Goal: Share content

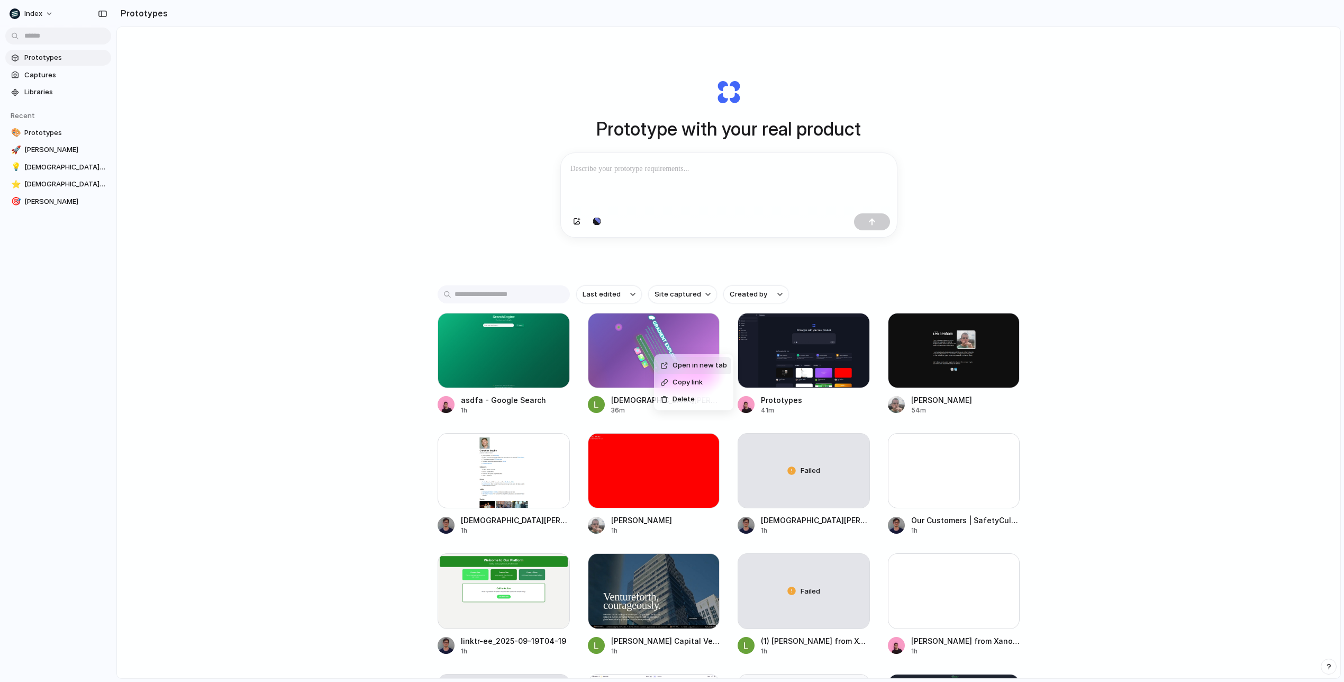
click at [680, 383] on span "Copy link" at bounding box center [688, 382] width 30 height 11
click at [860, 326] on button "button" at bounding box center [854, 328] width 17 height 17
click at [1000, 237] on div "Open in new tab Copy link Delete" at bounding box center [672, 341] width 1344 height 682
click at [855, 330] on div "button" at bounding box center [855, 328] width 8 height 8
click at [841, 372] on li "Copy link" at bounding box center [824, 369] width 75 height 17
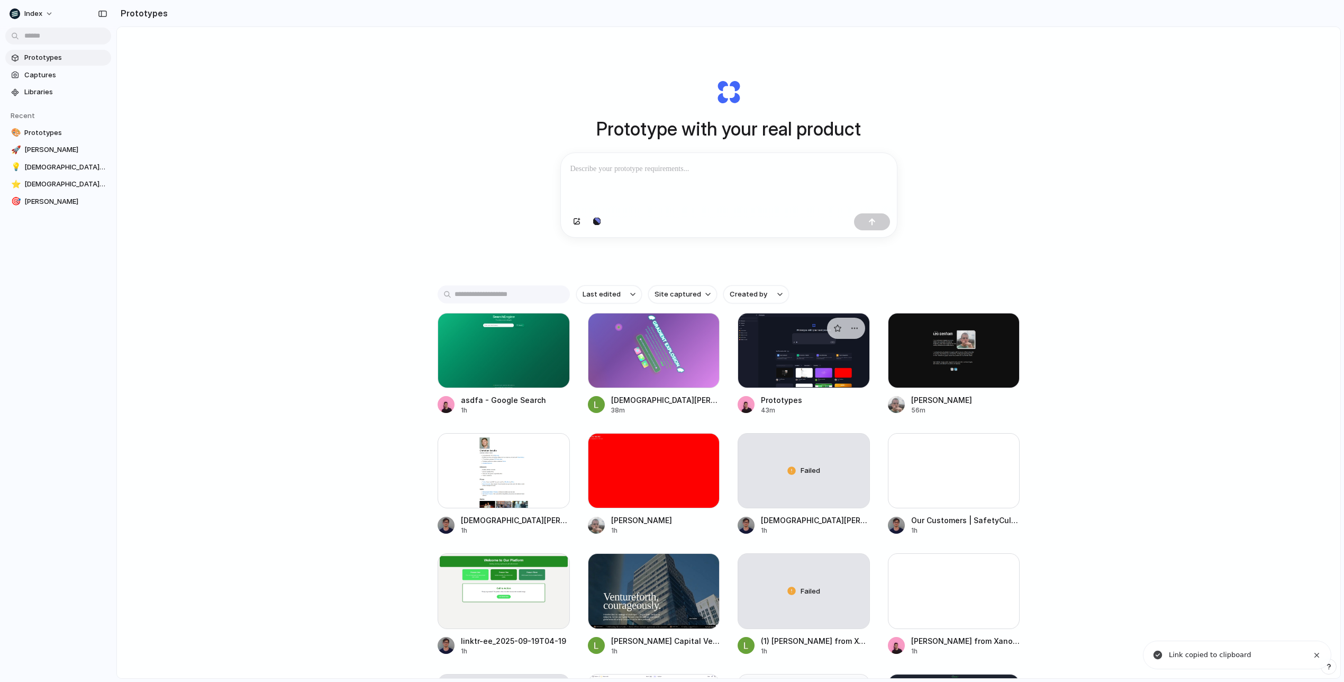
click at [833, 368] on div at bounding box center [804, 350] width 132 height 75
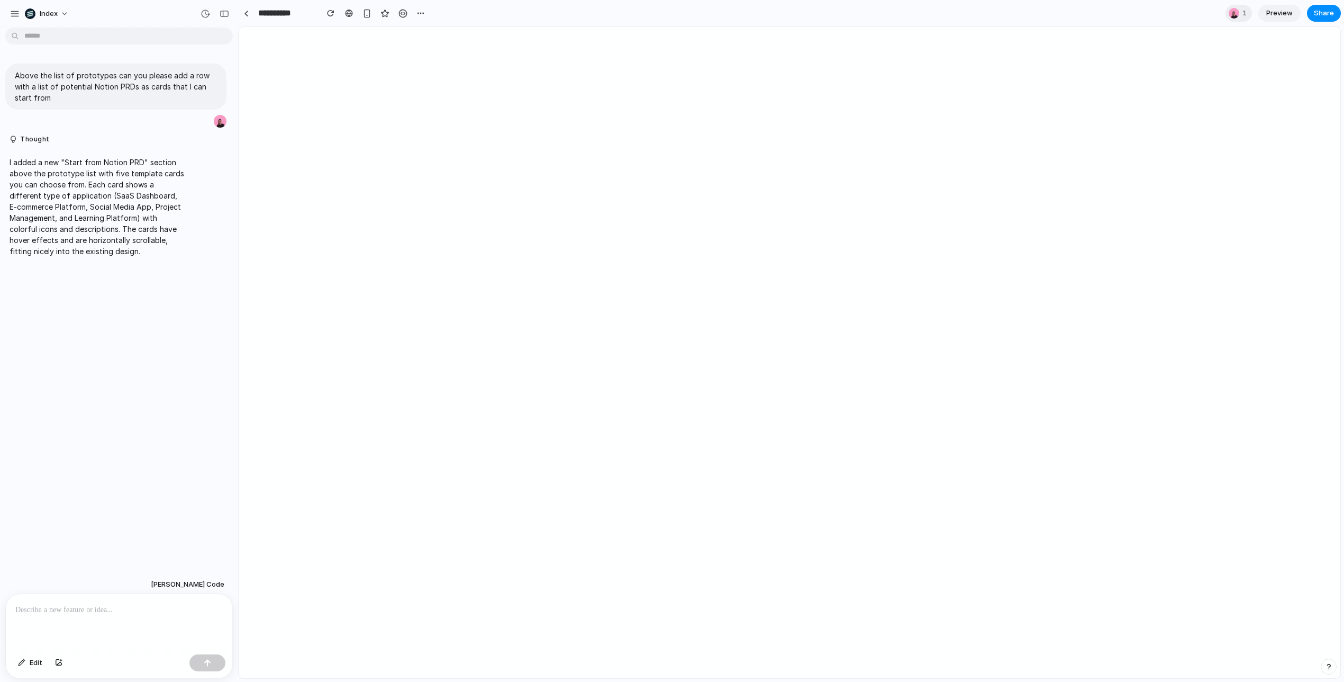
click at [112, 185] on p "I added a new "Start from Notion PRD" section above the prototype list with fiv…" at bounding box center [98, 207] width 177 height 100
click at [246, 14] on div at bounding box center [246, 14] width 5 height 6
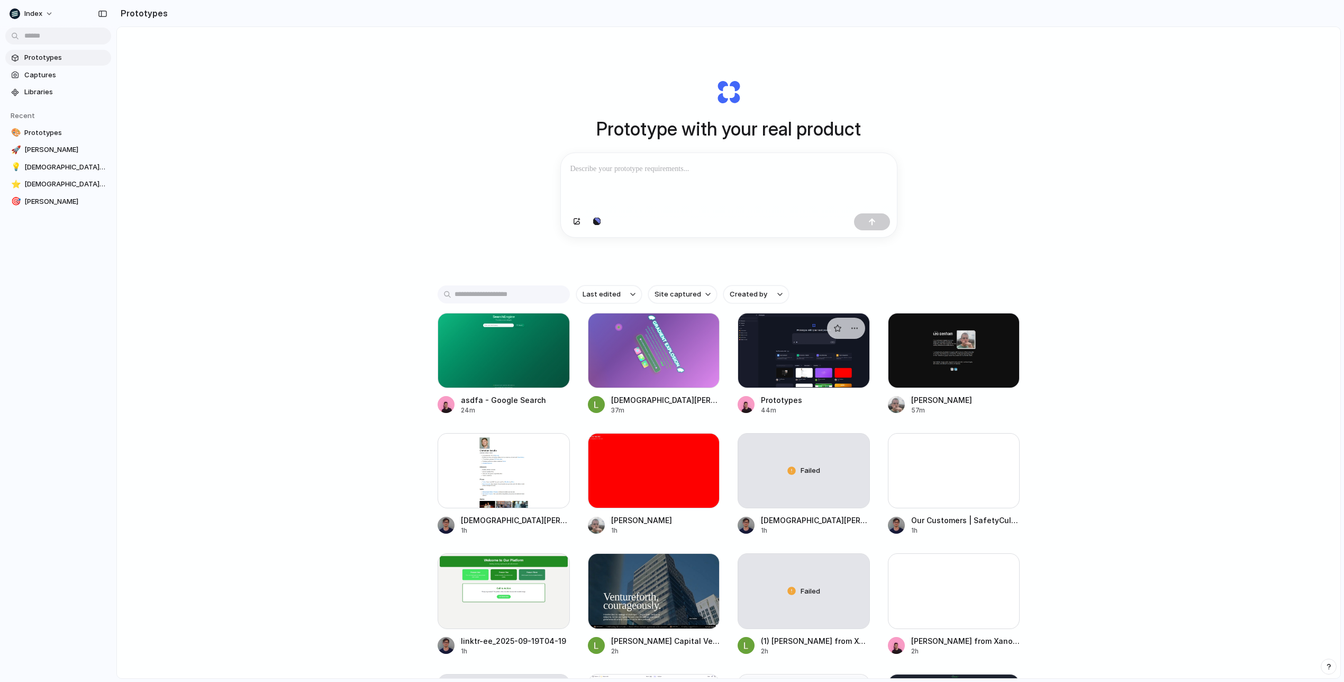
scroll to position [13, 0]
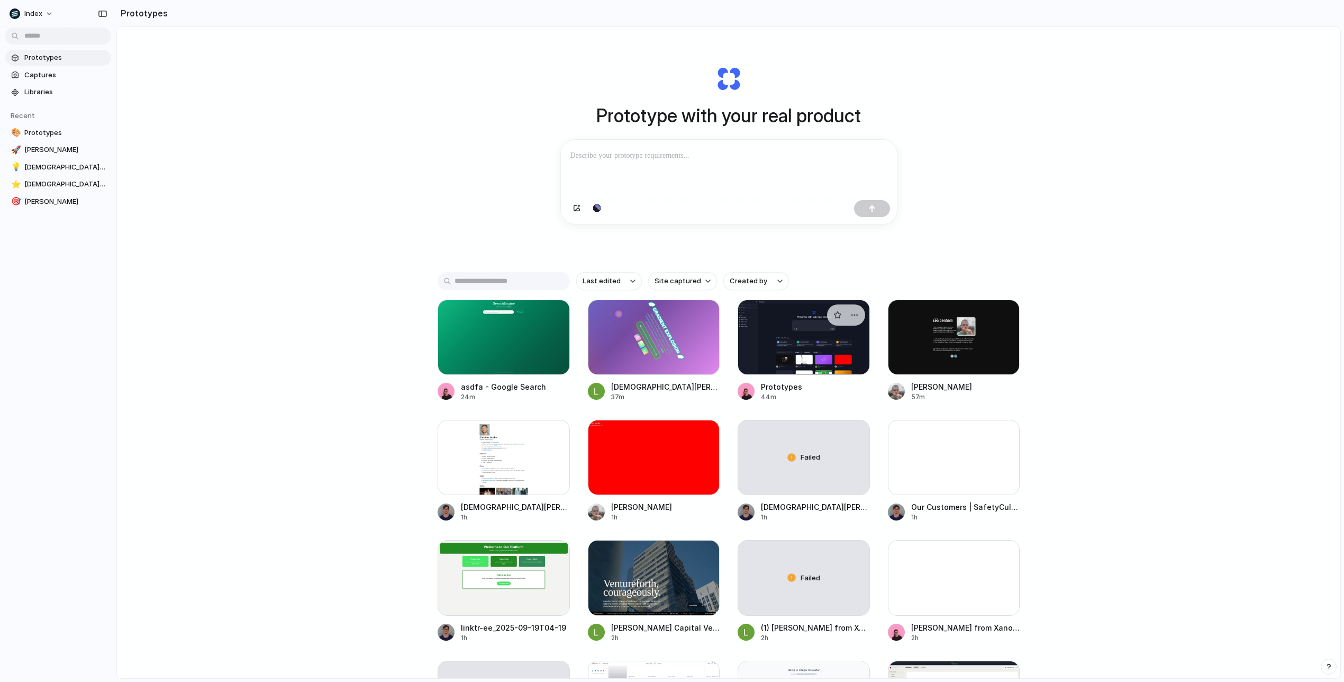
click at [773, 356] on div at bounding box center [804, 337] width 132 height 75
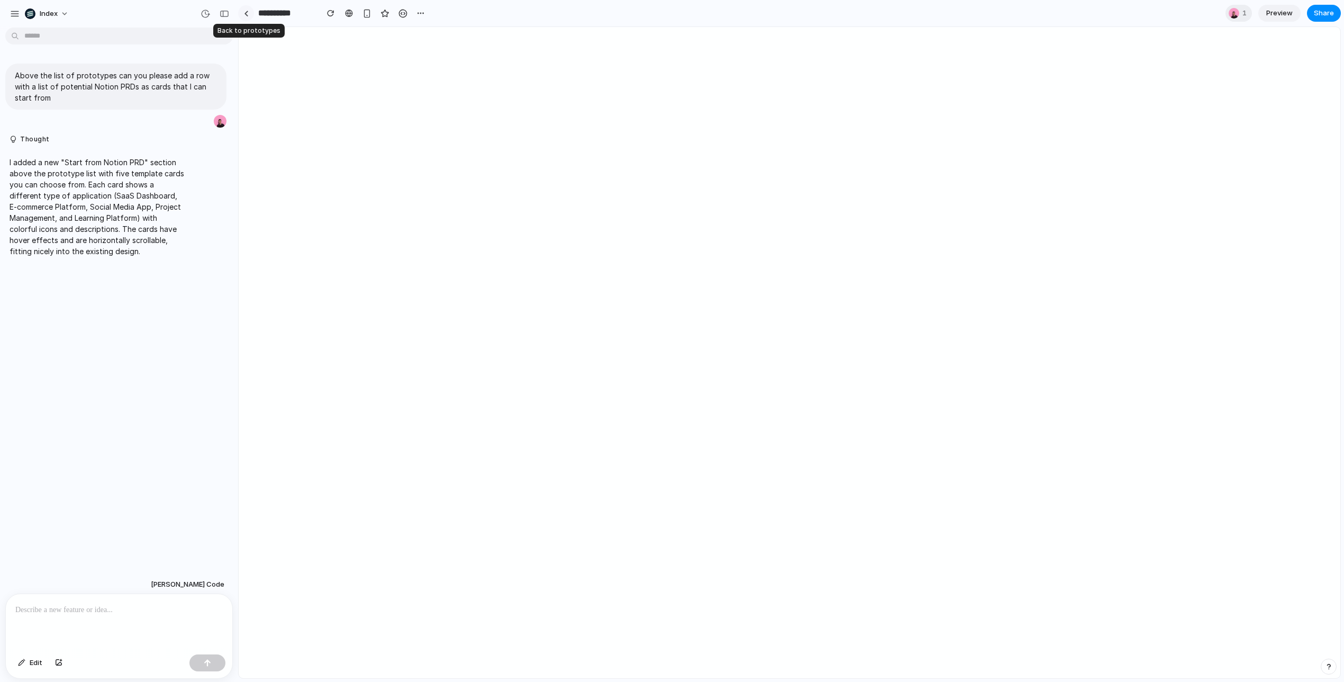
click at [248, 11] on div at bounding box center [246, 14] width 5 height 6
